Goal: Task Accomplishment & Management: Manage account settings

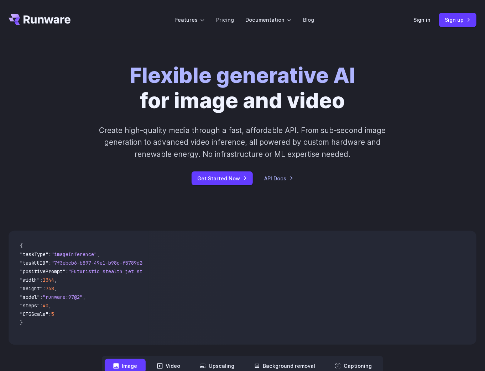
click at [414, 27] on header "Features Tasks Image generation Video generation Sonic Inference Engine™ Models…" at bounding box center [242, 20] width 485 height 40
click at [420, 22] on link "Sign in" at bounding box center [421, 20] width 17 height 8
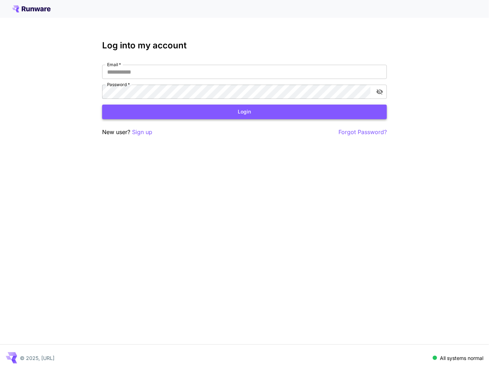
type input "**********"
click at [193, 116] on button "Login" at bounding box center [244, 112] width 285 height 15
